Goal: Task Accomplishment & Management: Use online tool/utility

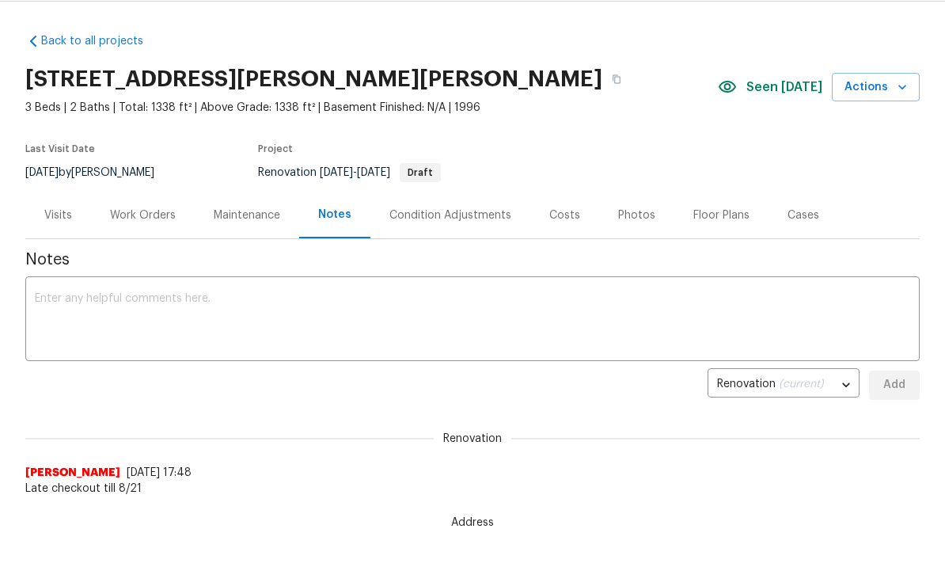
scroll to position [483, 0]
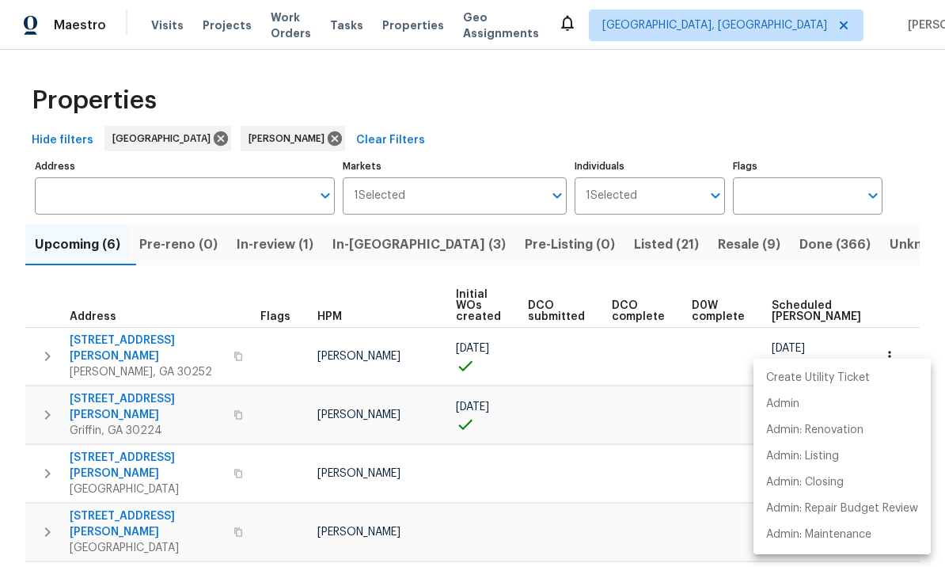
click at [661, 447] on div at bounding box center [472, 283] width 945 height 567
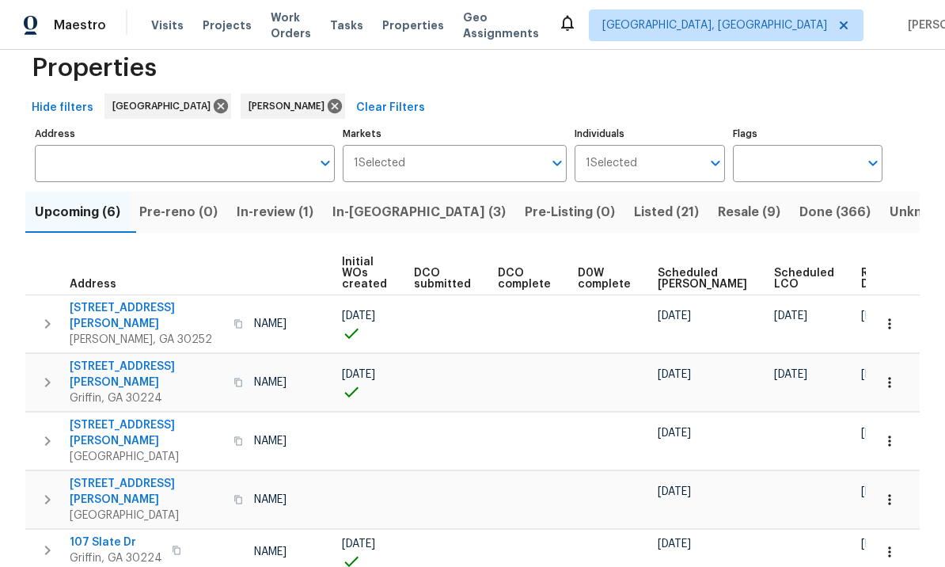
scroll to position [0, 113]
click at [862, 283] on span "Ready Date" at bounding box center [879, 278] width 35 height 22
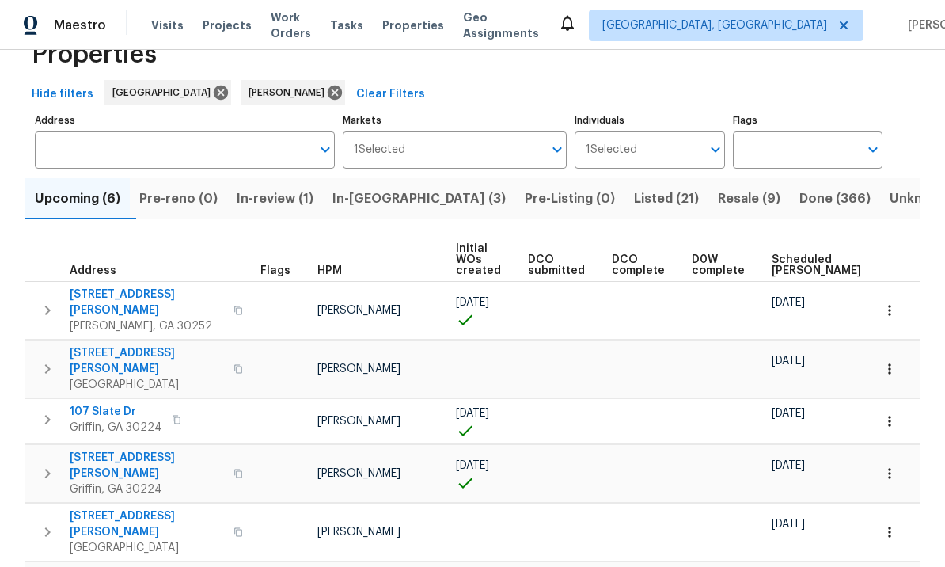
click at [104, 345] on span "45 Kendall Ln" at bounding box center [147, 361] width 154 height 32
click at [896, 361] on icon "button" at bounding box center [889, 369] width 16 height 16
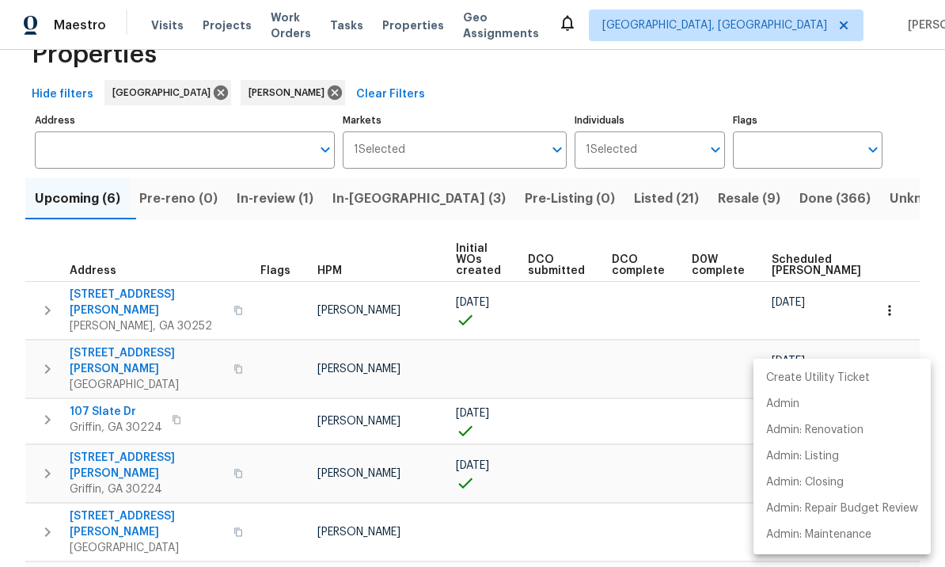
click at [684, 404] on div at bounding box center [472, 283] width 945 height 567
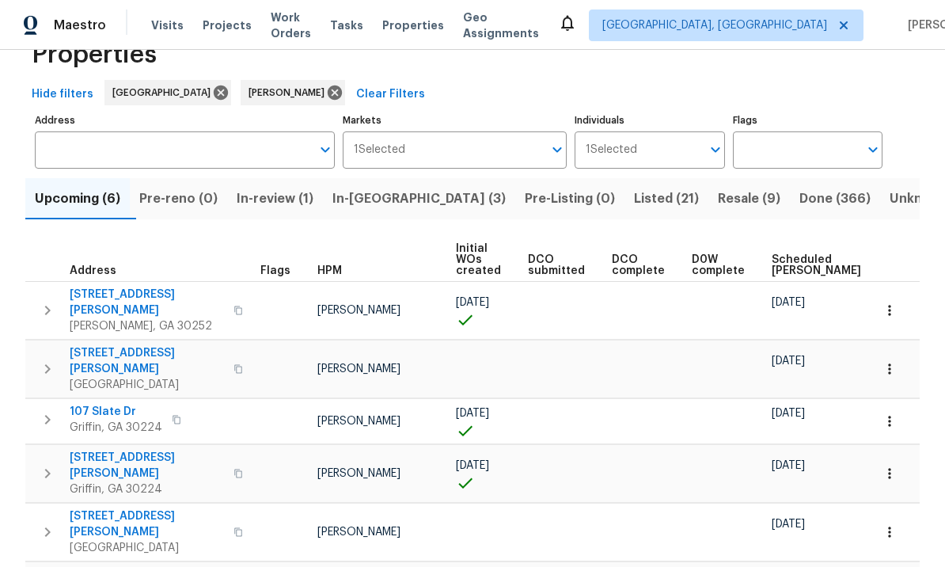
click at [900, 352] on button "button" at bounding box center [889, 368] width 35 height 35
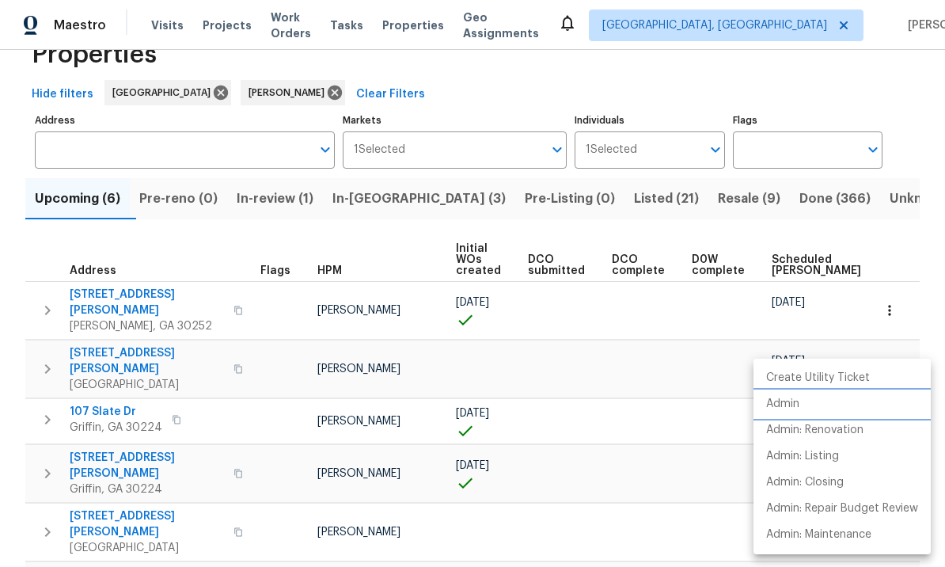
click at [813, 410] on li "Admin" at bounding box center [841, 404] width 177 height 26
click at [659, 414] on div at bounding box center [472, 283] width 945 height 567
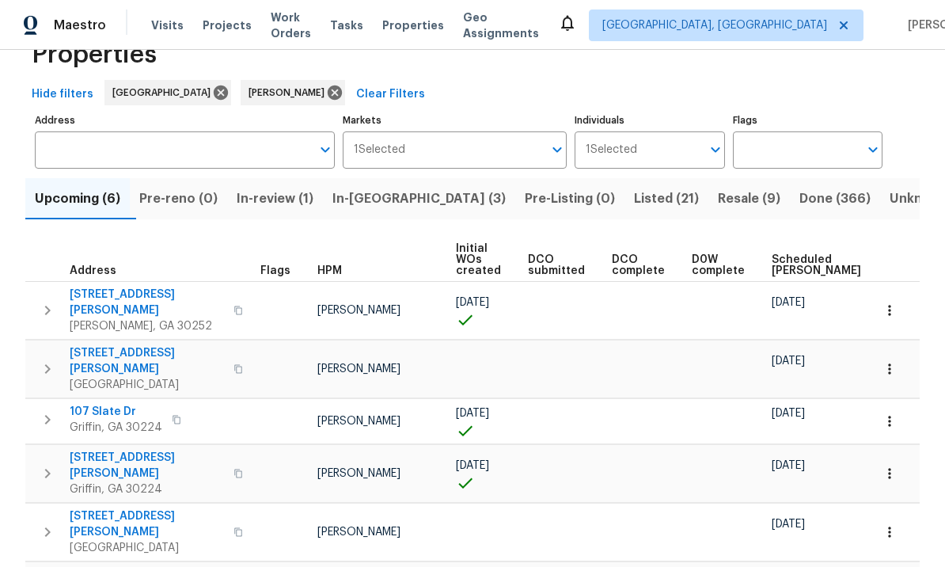
click at [123, 508] on span "280 Hoglen Dr" at bounding box center [147, 524] width 154 height 32
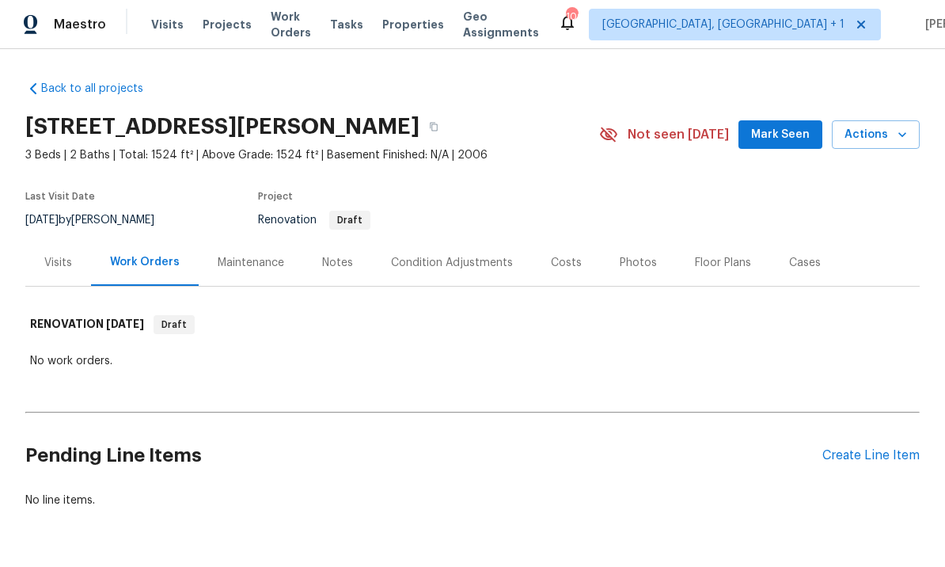
scroll to position [39, 0]
click at [330, 256] on div "Notes" at bounding box center [337, 264] width 31 height 16
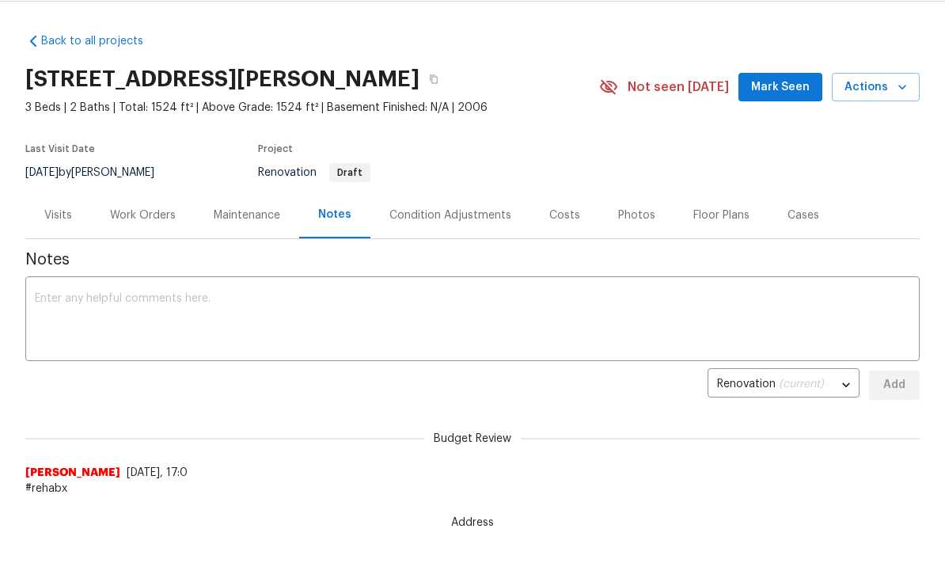
click at [150, 213] on div "Work Orders" at bounding box center [143, 215] width 66 height 16
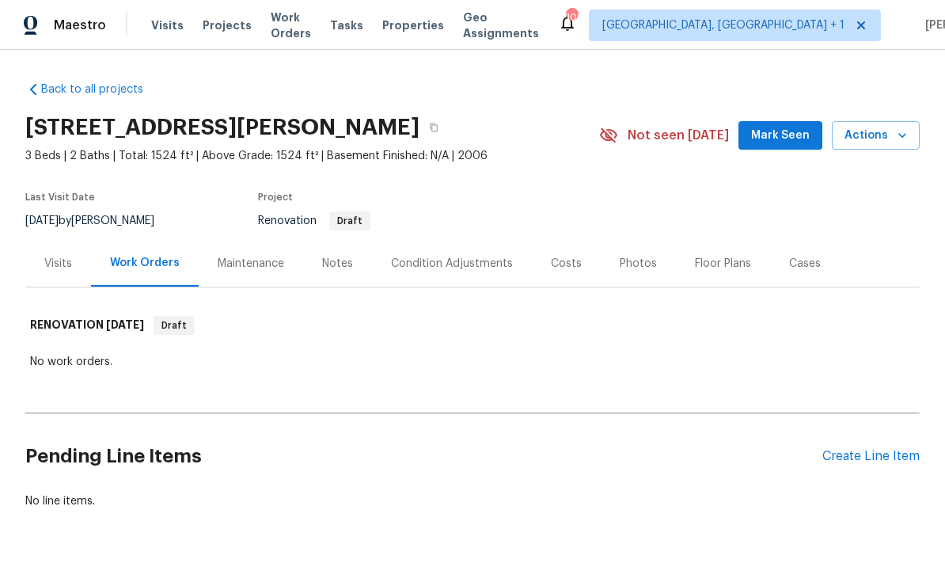
click at [775, 137] on span "Mark Seen" at bounding box center [780, 136] width 59 height 20
click at [789, 129] on span "Mark Seen" at bounding box center [780, 136] width 59 height 20
click at [332, 256] on div "Notes" at bounding box center [337, 264] width 31 height 16
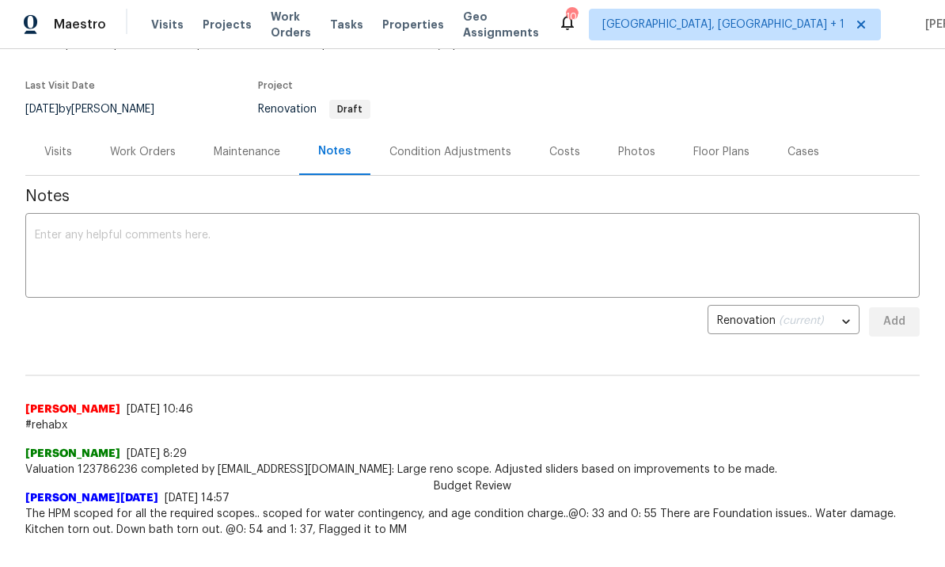
scroll to position [110, 0]
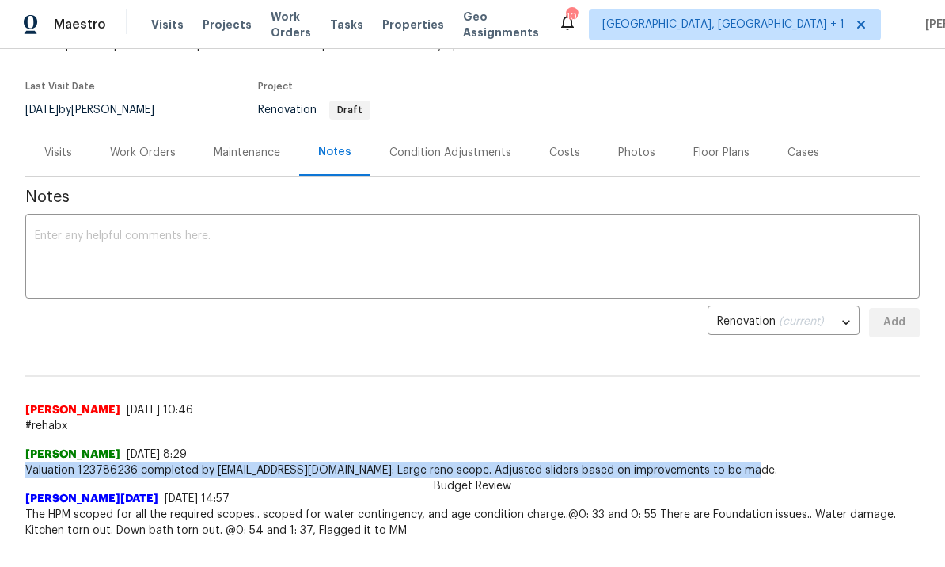
click at [501, 517] on div "Back to all projects 280 Hoglen Dr, Covington, GA 30016 4 Beds | 3 Baths | Tota…" at bounding box center [472, 308] width 945 height 517
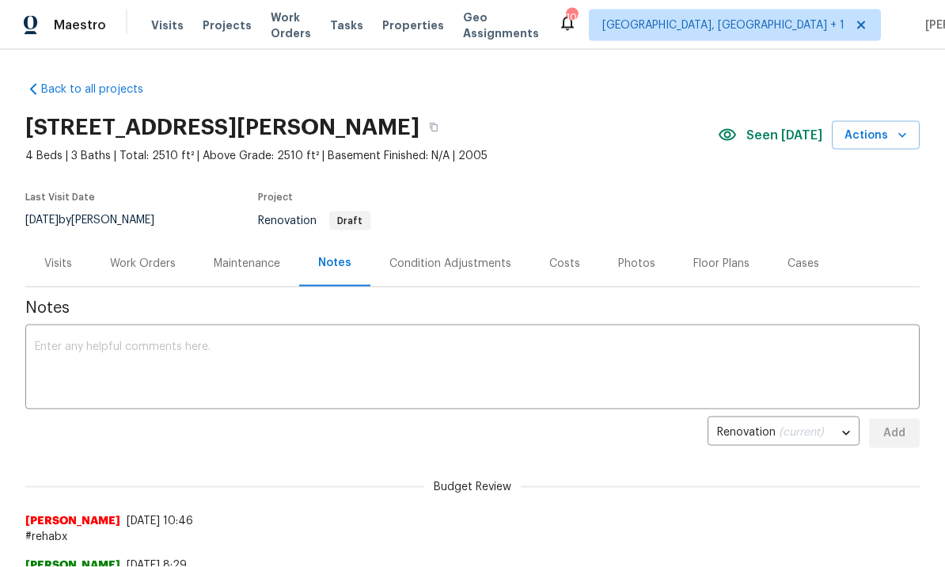
scroll to position [24, 0]
click at [437, 256] on div "Condition Adjustments" at bounding box center [450, 264] width 122 height 16
